Goal: Use online tool/utility

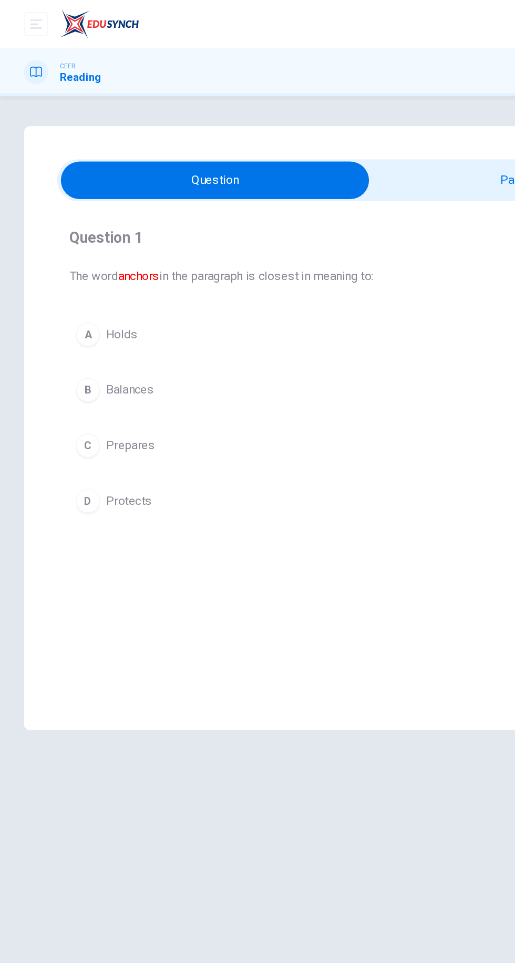
click at [336, 126] on input "checkbox" at bounding box center [150, 126] width 653 height 26
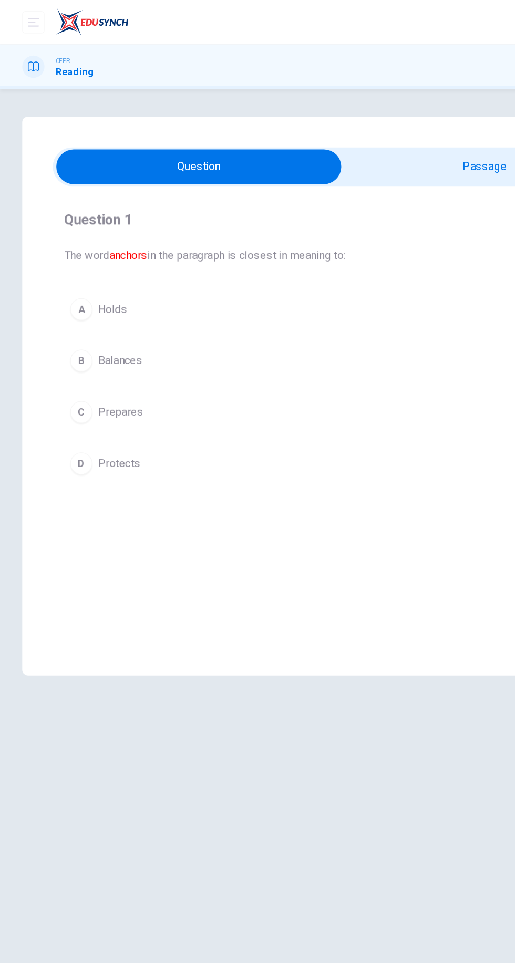
click at [335, 126] on input "checkbox" at bounding box center [150, 126] width 653 height 26
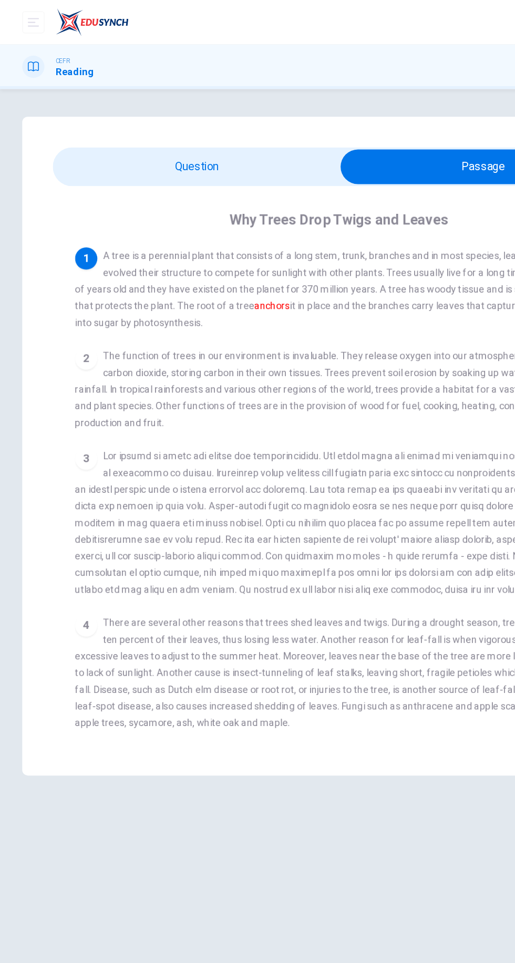
click at [102, 123] on input "checkbox" at bounding box center [365, 126] width 653 height 26
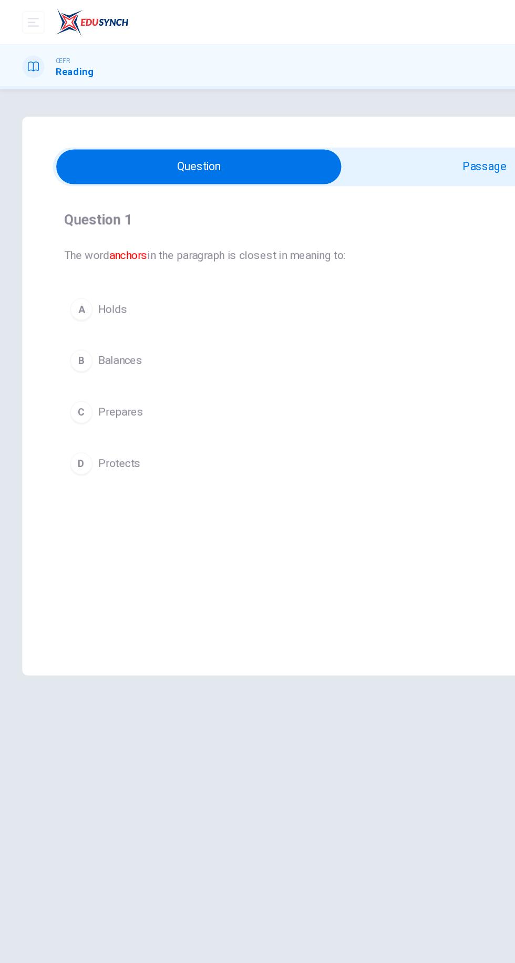
click at [61, 233] on div "A" at bounding box center [61, 233] width 17 height 17
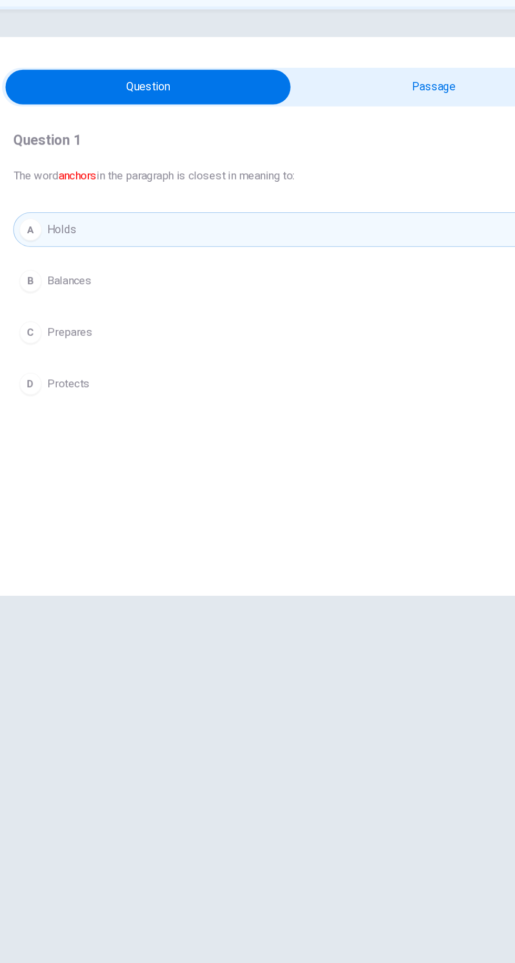
click at [287, 237] on button "A Holds" at bounding box center [257, 234] width 418 height 26
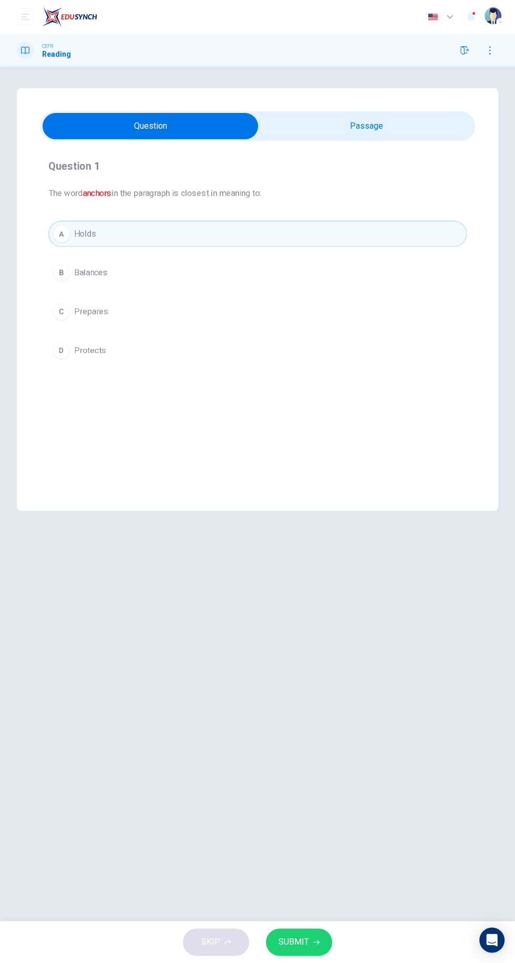
click at [315, 942] on icon "button" at bounding box center [316, 942] width 6 height 5
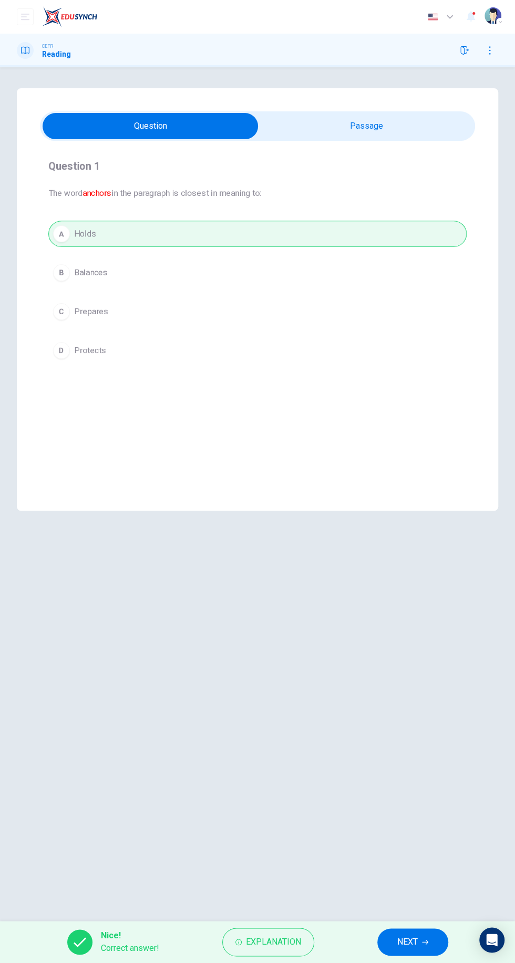
click at [381, 135] on input "checkbox" at bounding box center [150, 126] width 653 height 26
checkbox input "true"
